Goal: Task Accomplishment & Management: Use online tool/utility

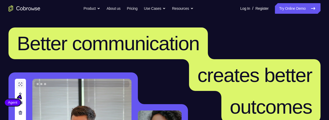
scroll to position [93, 0]
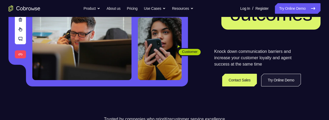
click at [280, 83] on link "Try Online Demo" at bounding box center [281, 80] width 40 height 13
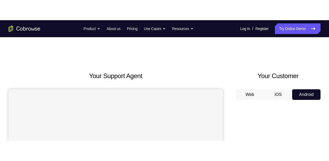
scroll to position [68, 0]
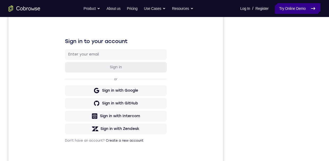
click at [293, 6] on link "Try Online Demo" at bounding box center [298, 8] width 46 height 11
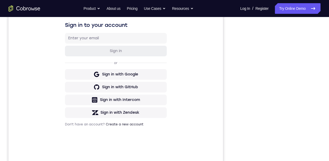
scroll to position [87, 0]
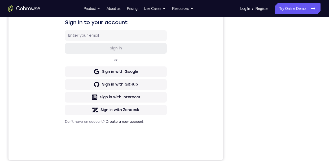
click at [224, 98] on div "Your Support Agent Your Customer Web iOS Android" at bounding box center [164, 62] width 312 height 196
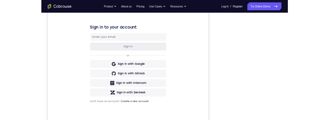
scroll to position [88, 0]
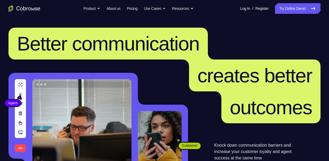
scroll to position [70, 0]
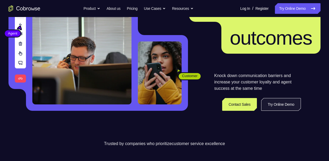
click at [282, 107] on link "Try Online Demo" at bounding box center [281, 104] width 40 height 13
